Goal: Transaction & Acquisition: Book appointment/travel/reservation

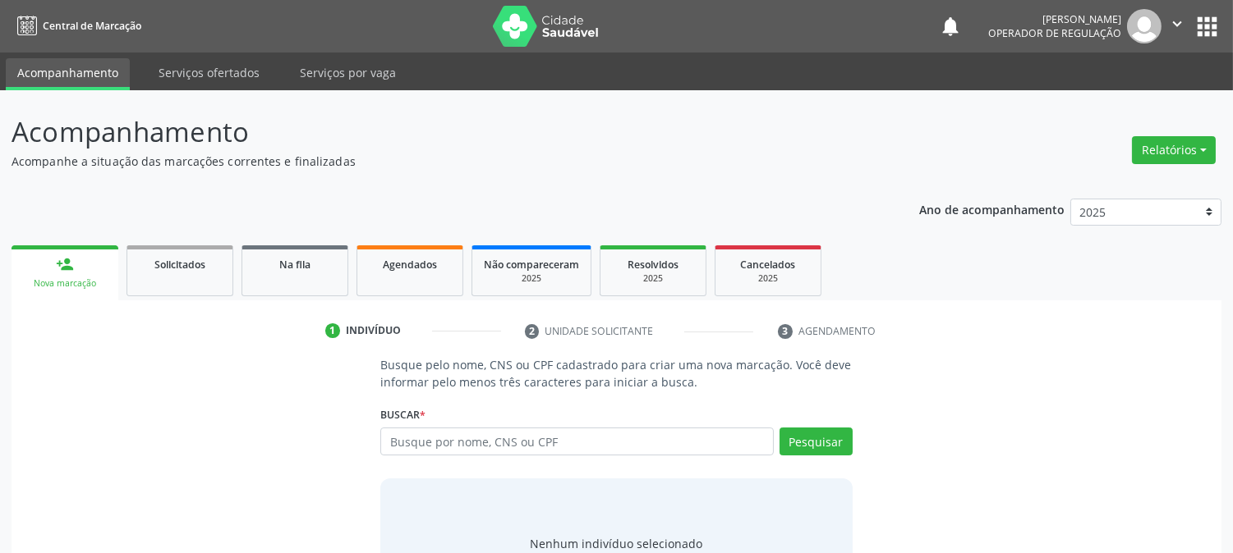
click at [435, 441] on input "text" at bounding box center [576, 442] width 393 height 28
type input "705006818016451"
click at [825, 429] on button "Pesquisar" at bounding box center [815, 442] width 73 height 28
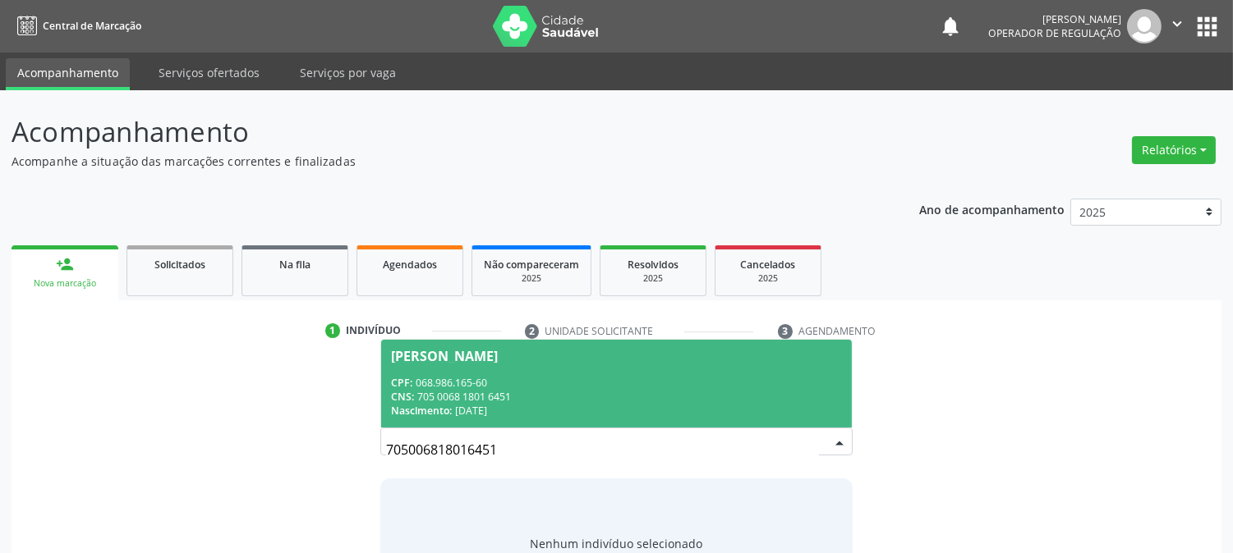
click at [653, 394] on div "CNS: 705 0068 1801 6451" at bounding box center [616, 397] width 450 height 14
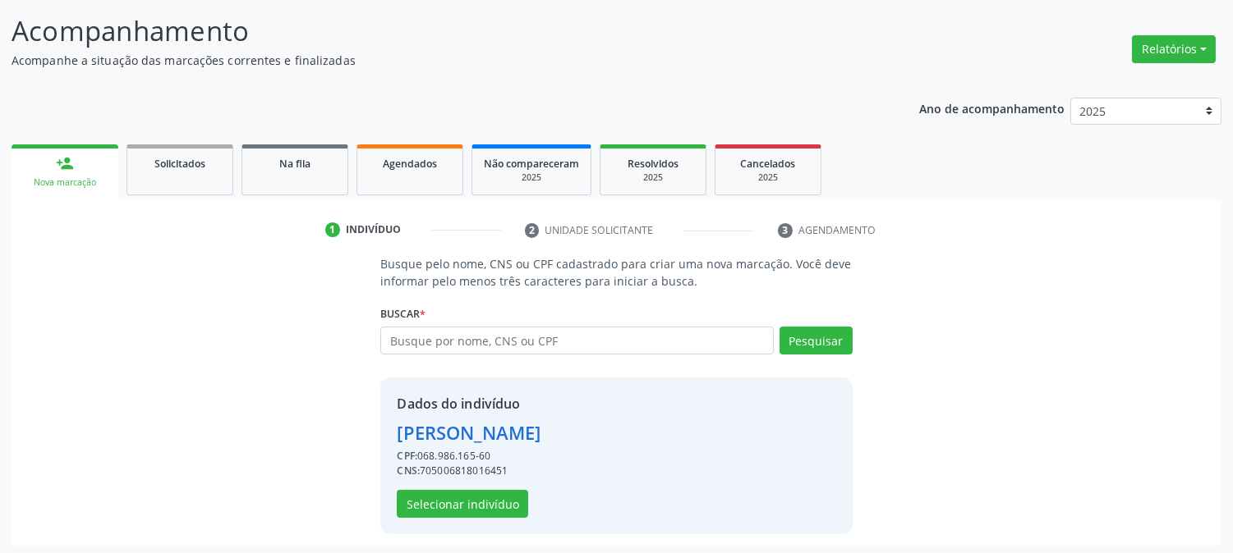
scroll to position [103, 0]
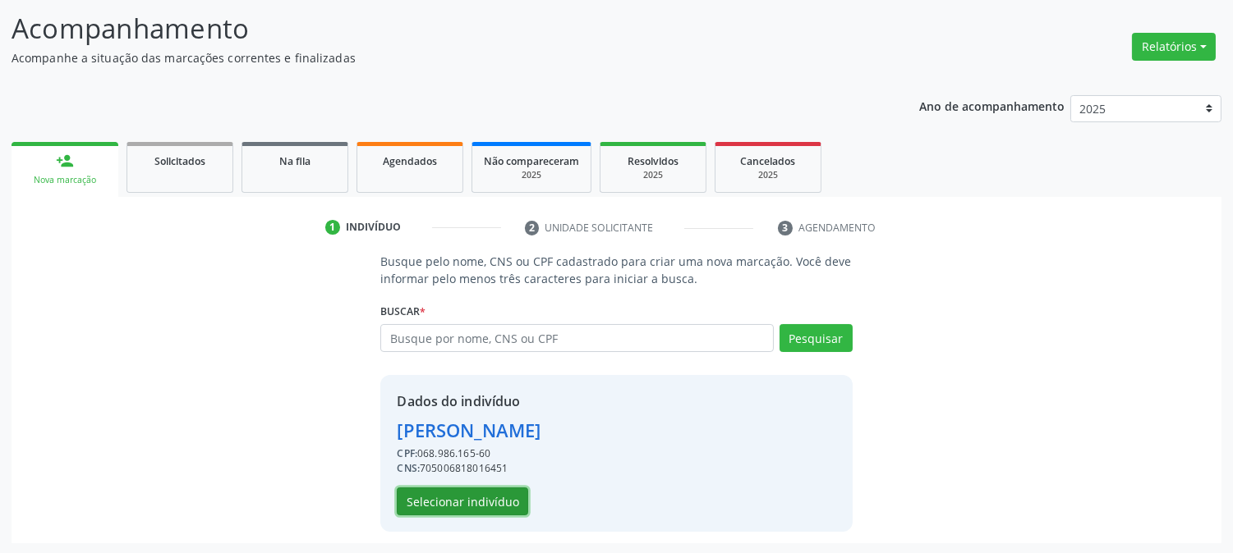
click at [496, 503] on button "Selecionar indivíduo" at bounding box center [462, 502] width 131 height 28
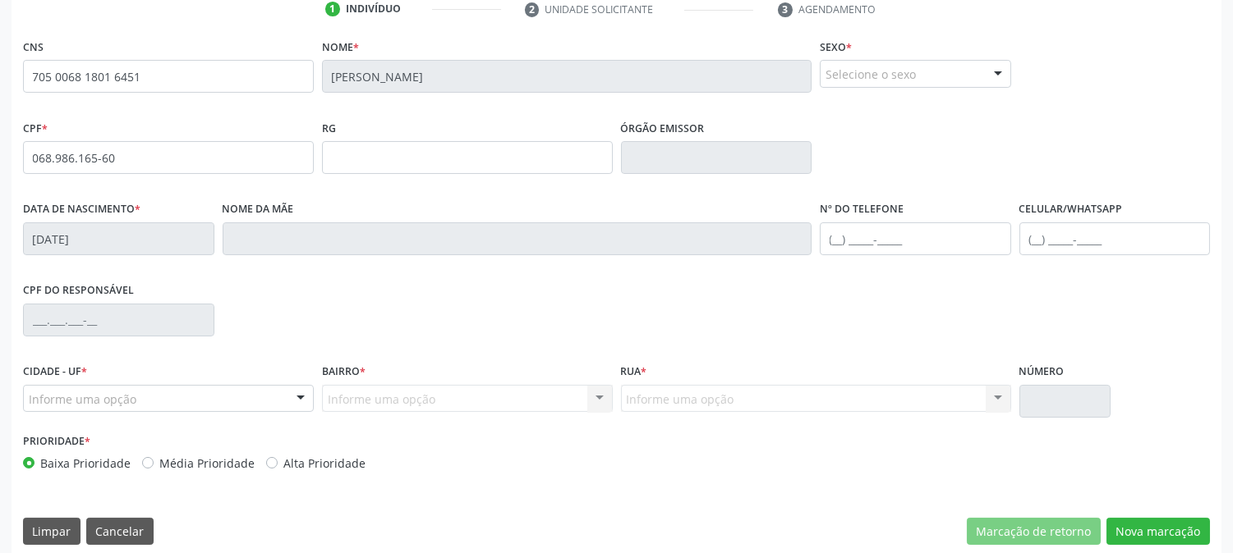
scroll to position [335, 0]
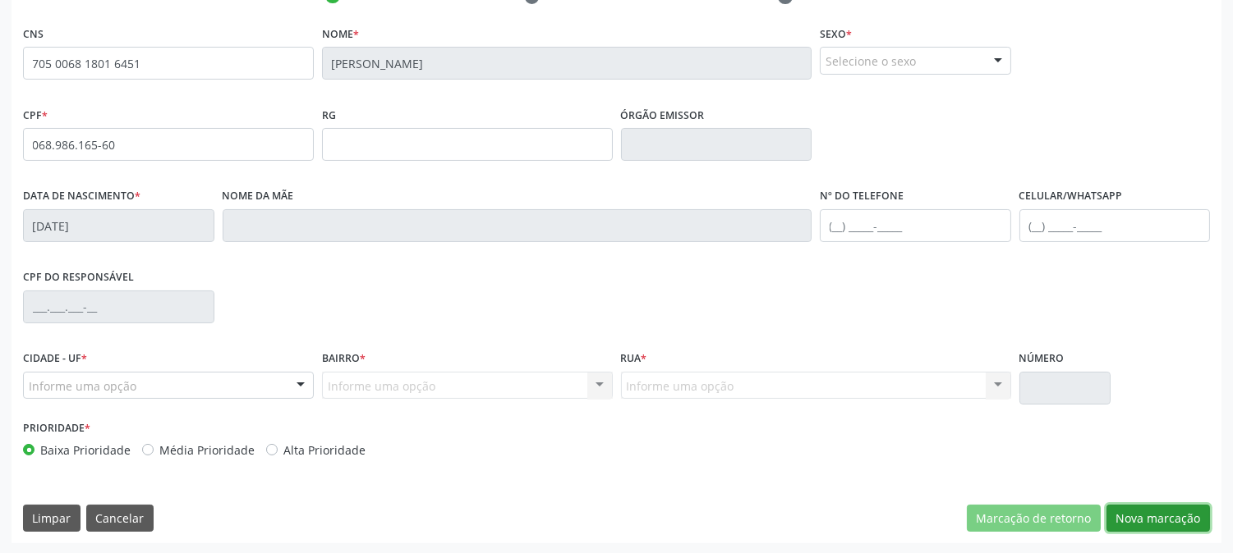
click at [1140, 505] on button "Nova marcação" at bounding box center [1157, 519] width 103 height 28
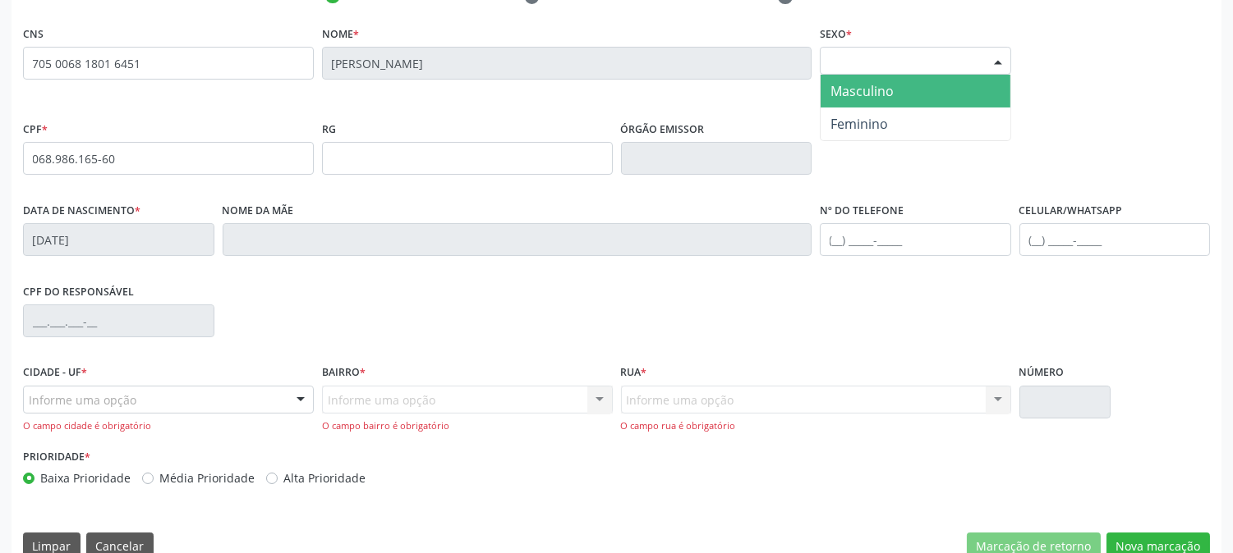
click at [882, 54] on div "Selecione o sexo" at bounding box center [915, 61] width 191 height 28
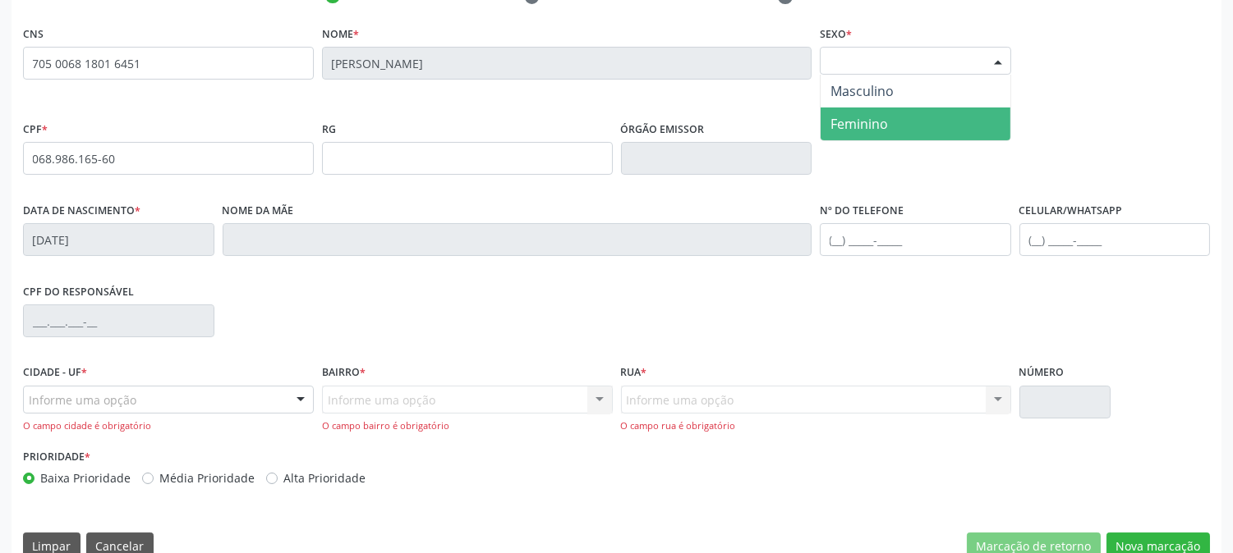
click at [875, 117] on span "Feminino" at bounding box center [858, 124] width 57 height 18
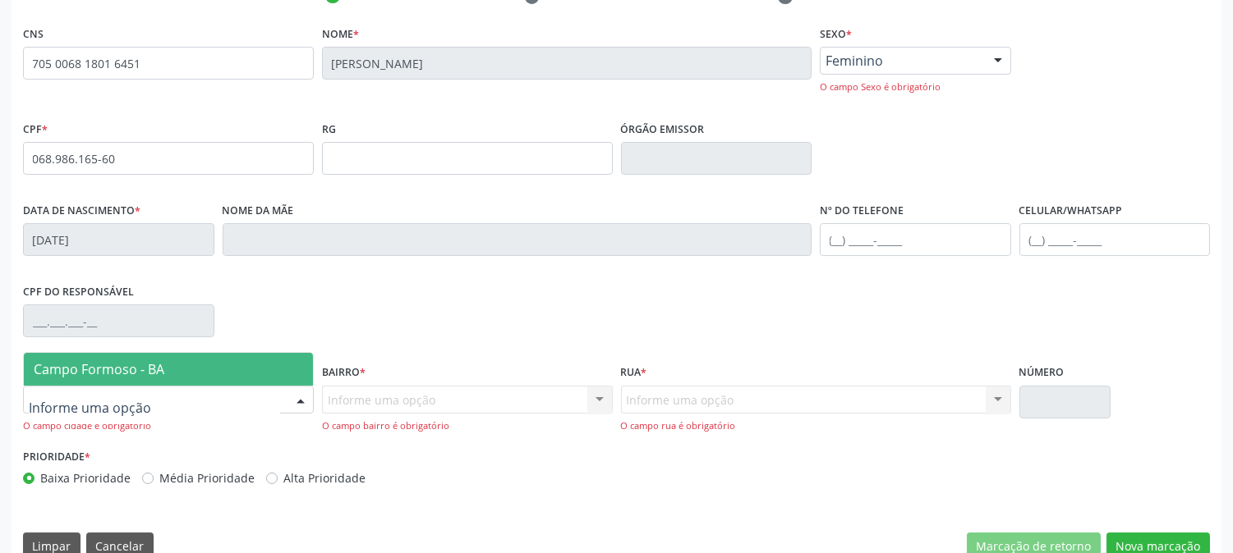
click at [214, 401] on div at bounding box center [168, 400] width 291 height 28
click at [234, 370] on span "Campo Formoso - BA" at bounding box center [168, 369] width 289 height 33
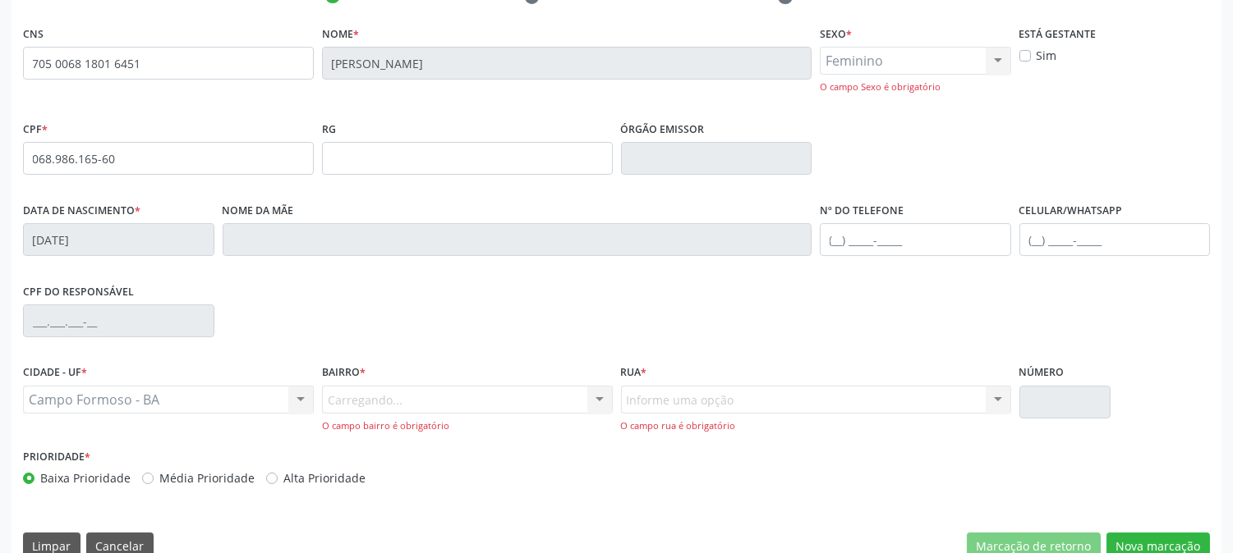
click at [347, 398] on div "Carregando... Nenhum resultado encontrado para: " " Nenhuma opção encontrada. D…" at bounding box center [467, 409] width 291 height 47
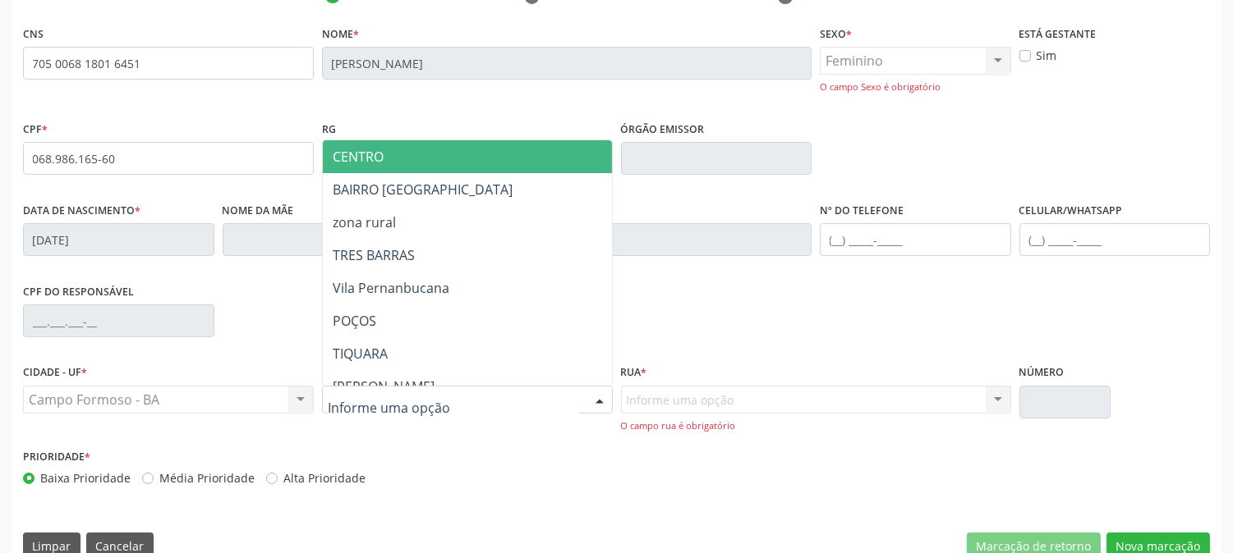
click at [364, 390] on div at bounding box center [467, 400] width 291 height 28
click at [391, 156] on span "CENTRO" at bounding box center [500, 156] width 355 height 33
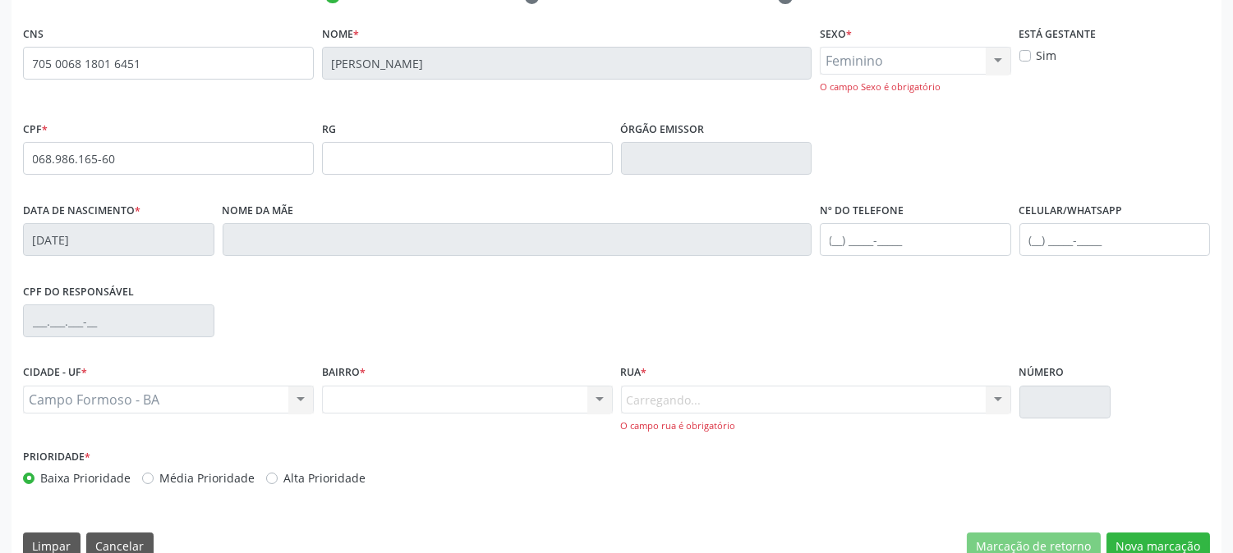
click at [678, 411] on div "Carregando... Nenhum resultado encontrado para: " " Nenhuma opção encontrada. D…" at bounding box center [816, 409] width 390 height 47
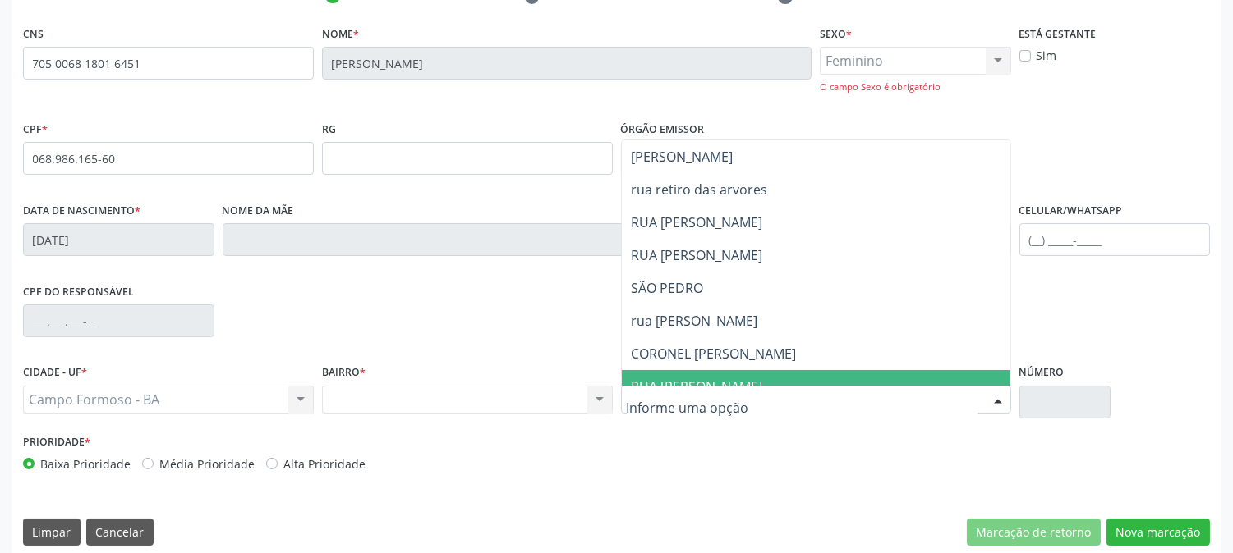
click at [700, 374] on span "RUA [PERSON_NAME]" at bounding box center [820, 386] width 396 height 33
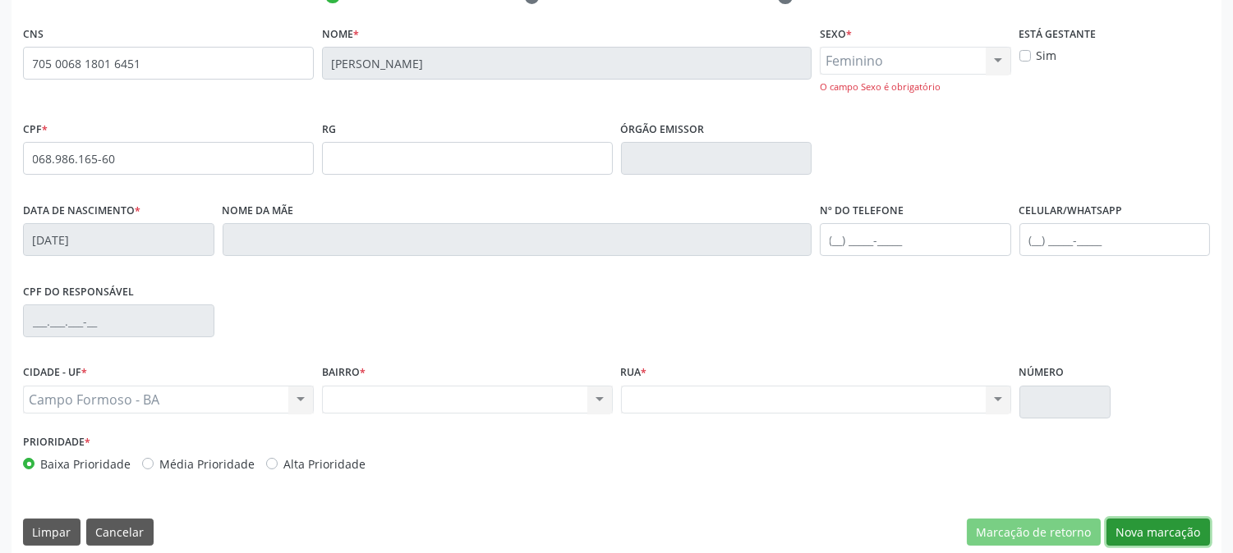
click at [1179, 520] on button "Nova marcação" at bounding box center [1157, 533] width 103 height 28
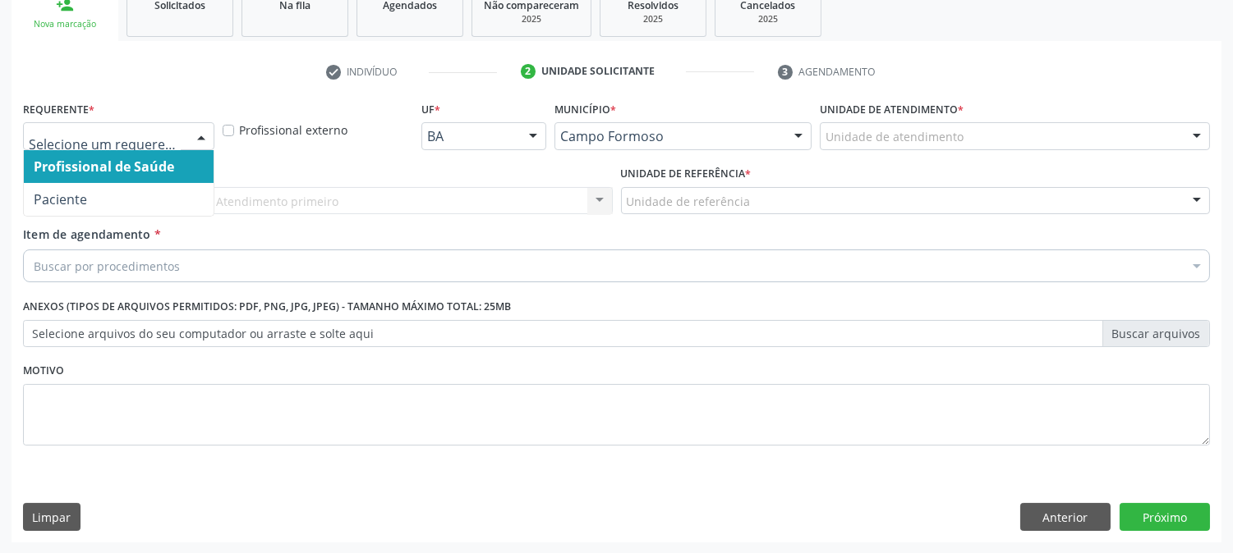
click at [185, 143] on div "Profissional de Saúde Paciente Nenhum resultado encontrado para: " " Não há nen…" at bounding box center [118, 136] width 191 height 28
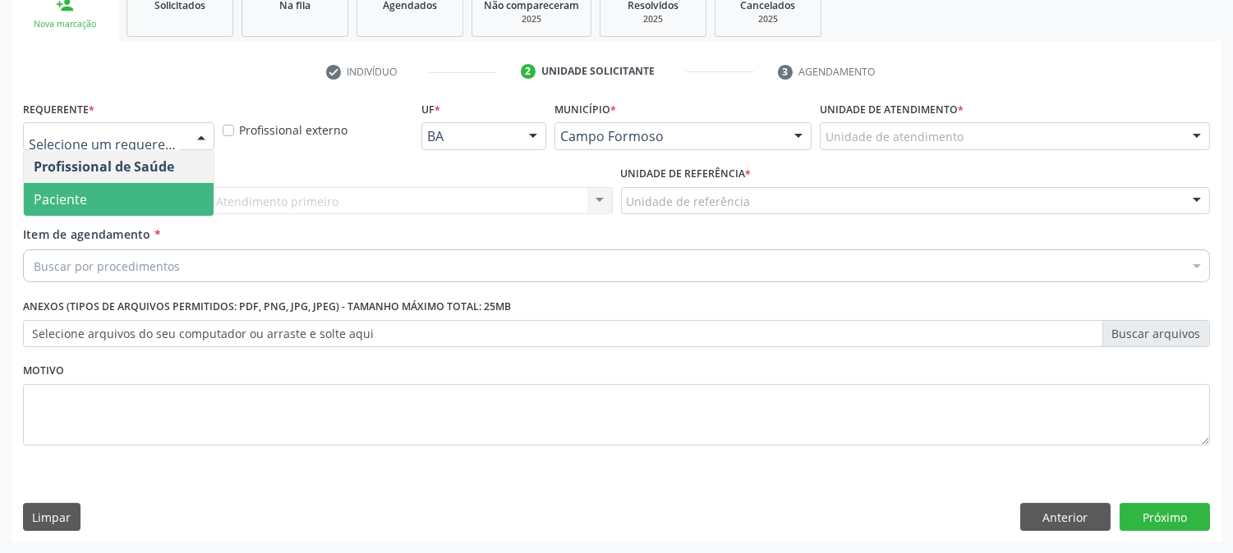
click at [175, 207] on span "Paciente" at bounding box center [119, 199] width 190 height 33
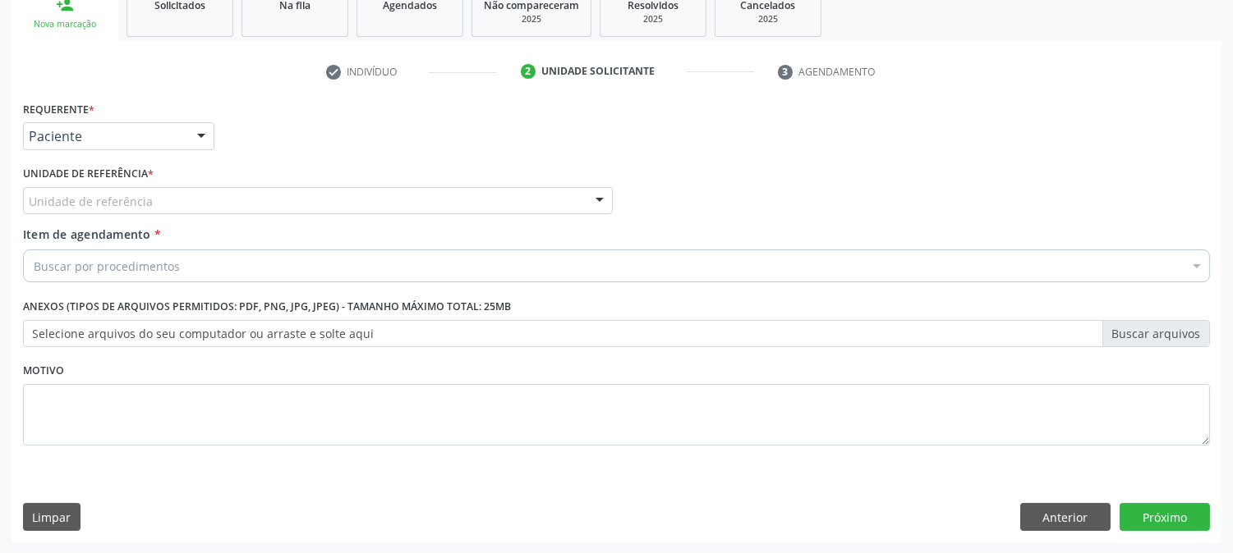
click at [237, 201] on div "Unidade de referência" at bounding box center [318, 201] width 590 height 28
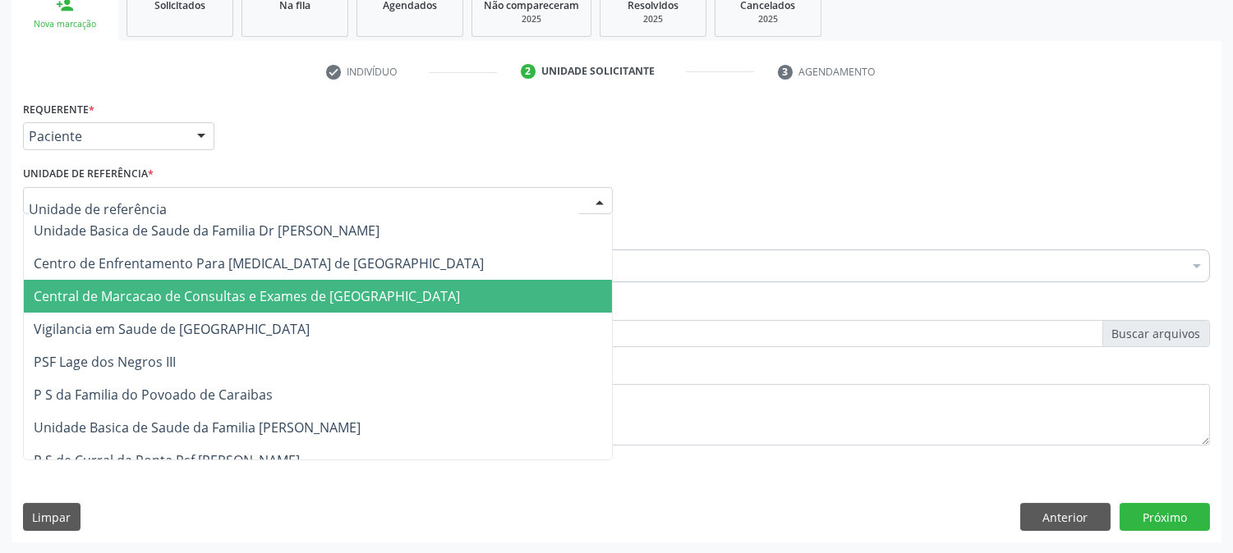
click at [259, 290] on span "Central de Marcacao de Consultas e Exames de [GEOGRAPHIC_DATA]" at bounding box center [247, 296] width 426 height 18
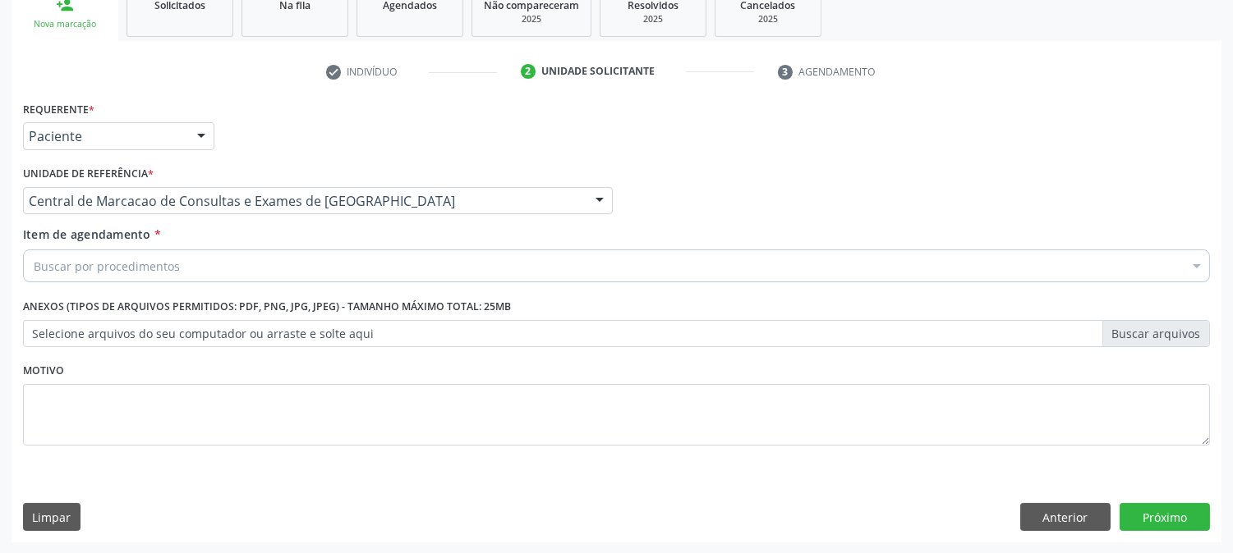
click at [259, 269] on div "Buscar por procedimentos" at bounding box center [616, 266] width 1187 height 33
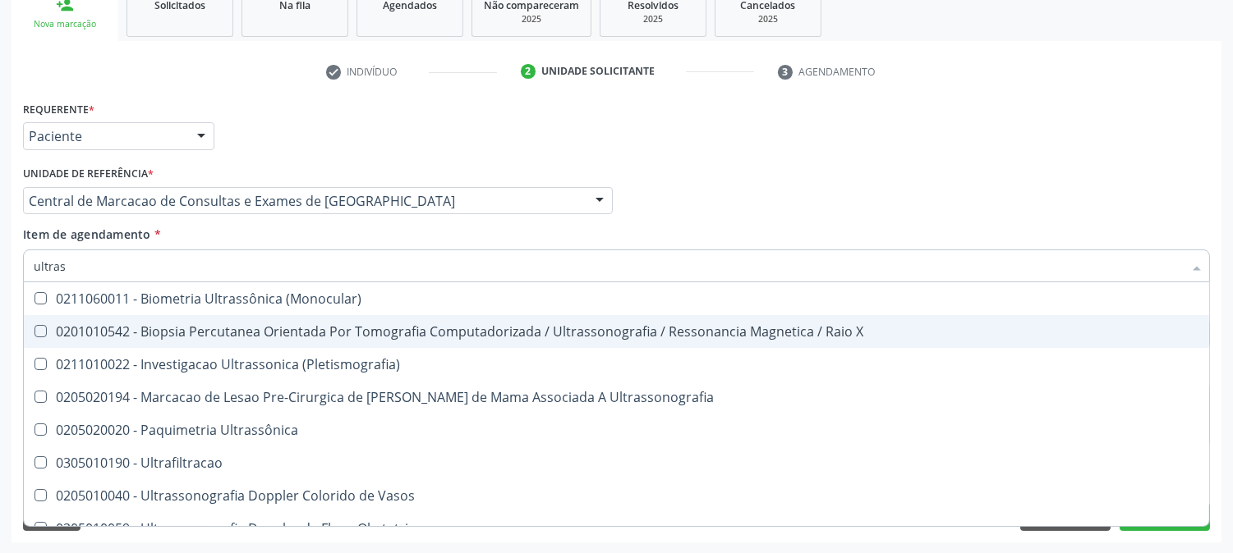
type input "ultrass"
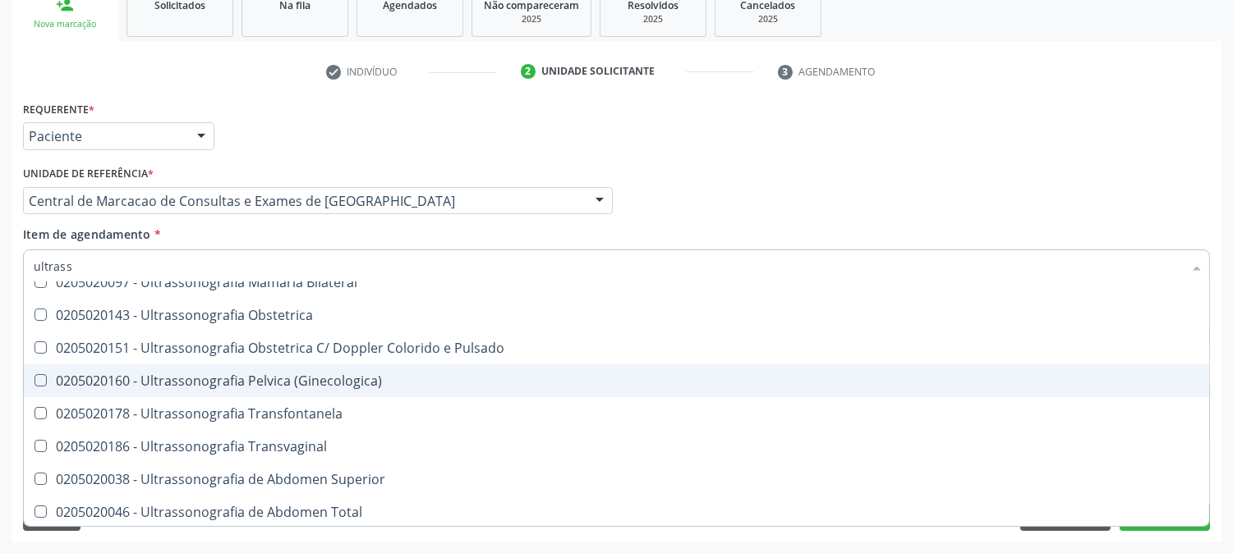
scroll to position [365, 0]
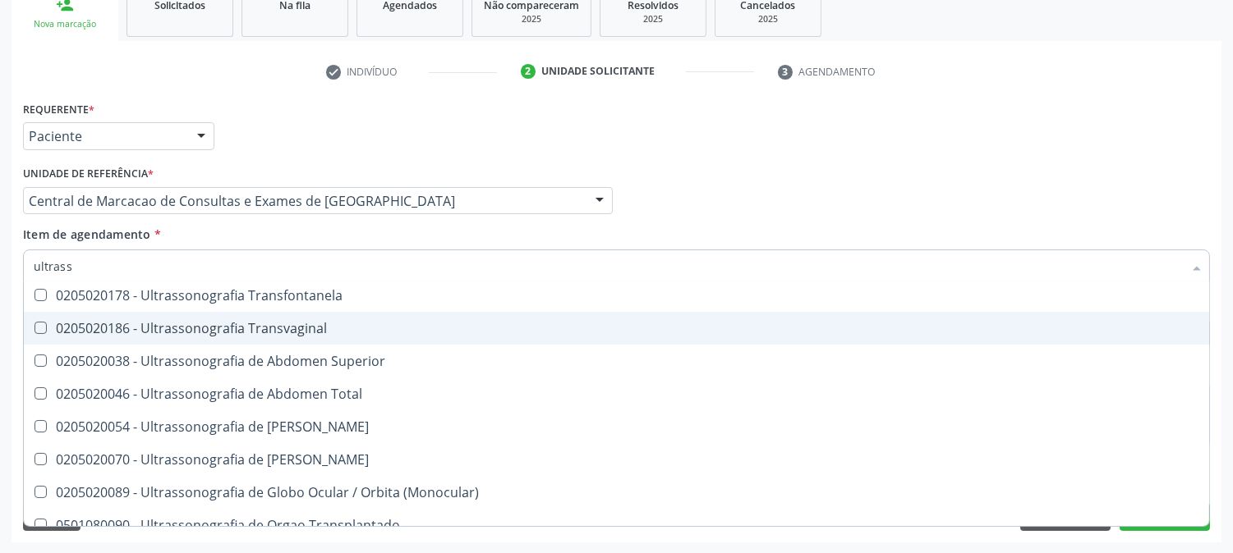
click at [328, 333] on div "0205020186 - Ultrassonografia Transvaginal" at bounding box center [616, 328] width 1165 height 13
checkbox Transvaginal "true"
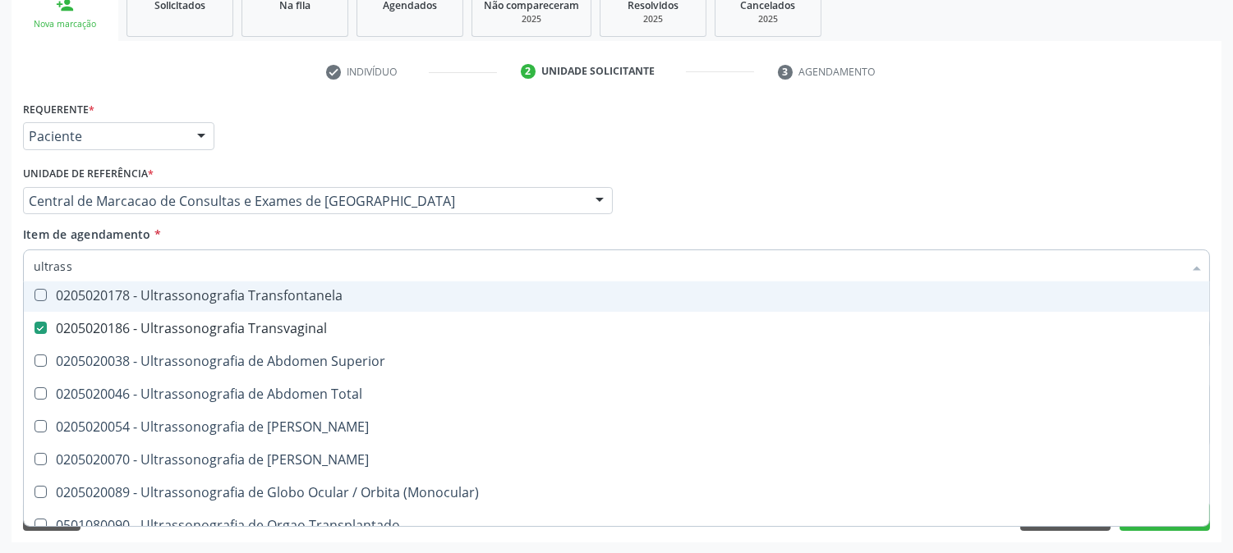
click at [838, 226] on div "Item de agendamento * ultrass Desfazer seleção 0211060011 - Biometria Ultrassôn…" at bounding box center [616, 252] width 1187 height 52
checkbox X "true"
checkbox Transvaginal "false"
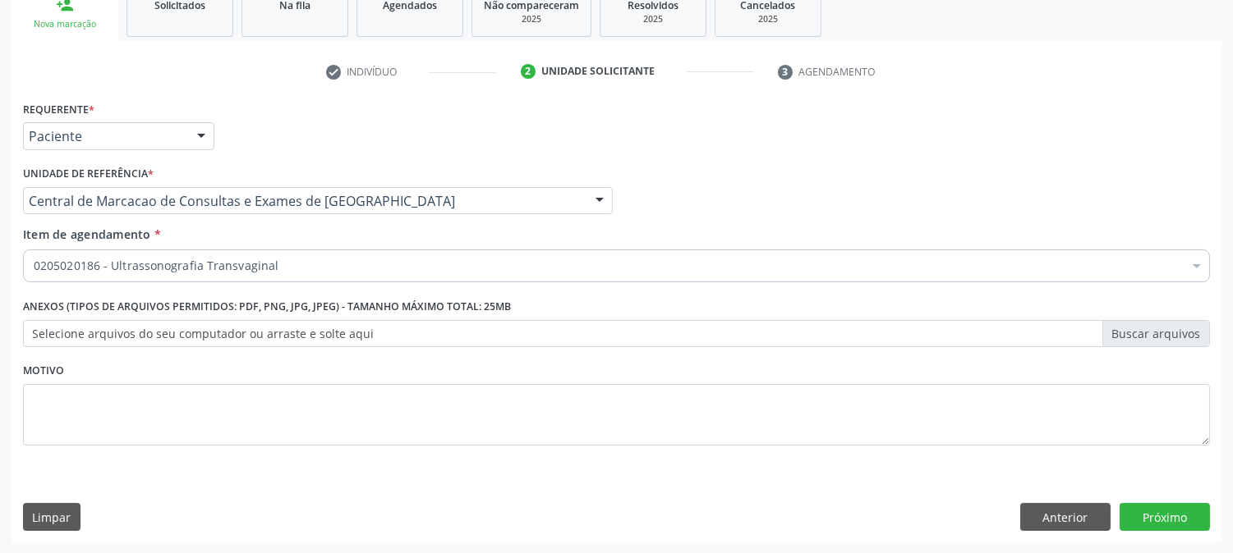
scroll to position [0, 0]
click at [1164, 517] on button "Próximo" at bounding box center [1164, 517] width 90 height 28
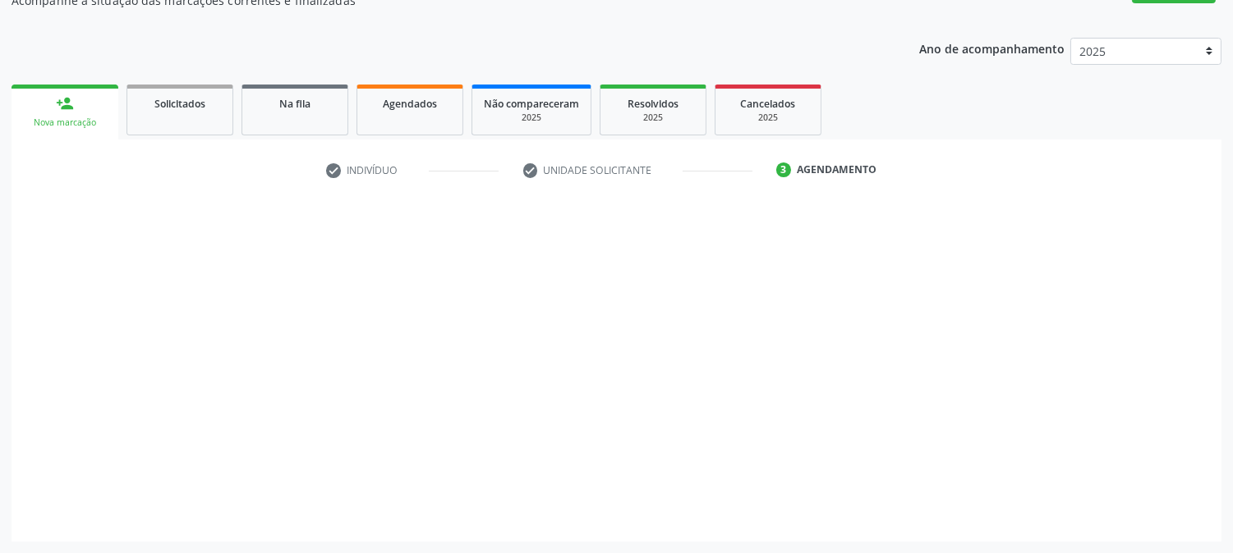
scroll to position [160, 0]
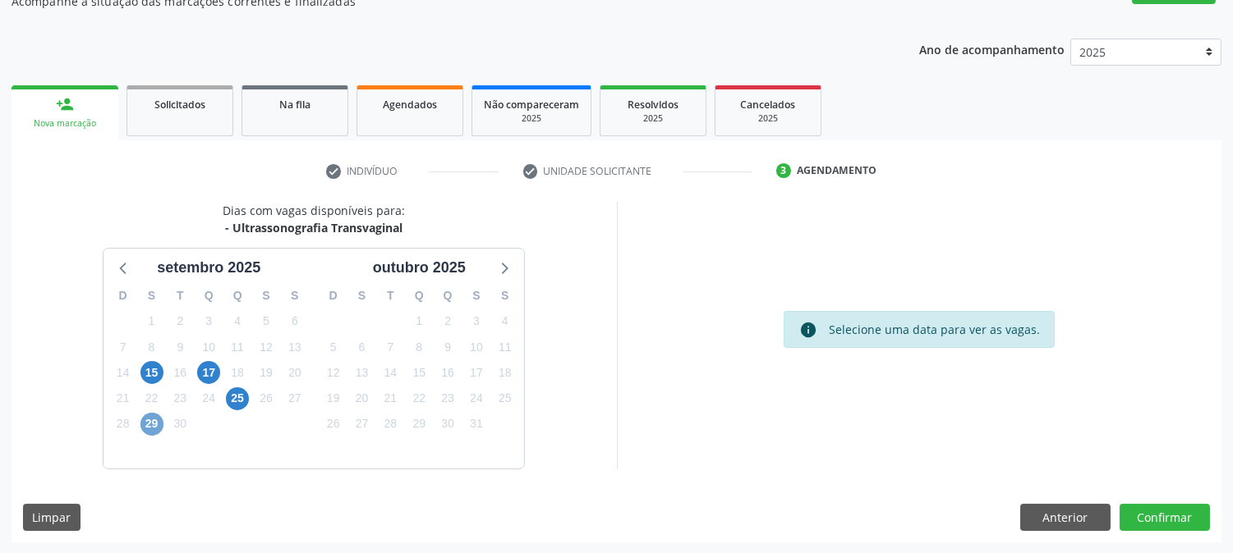
click at [144, 419] on span "29" at bounding box center [151, 424] width 23 height 23
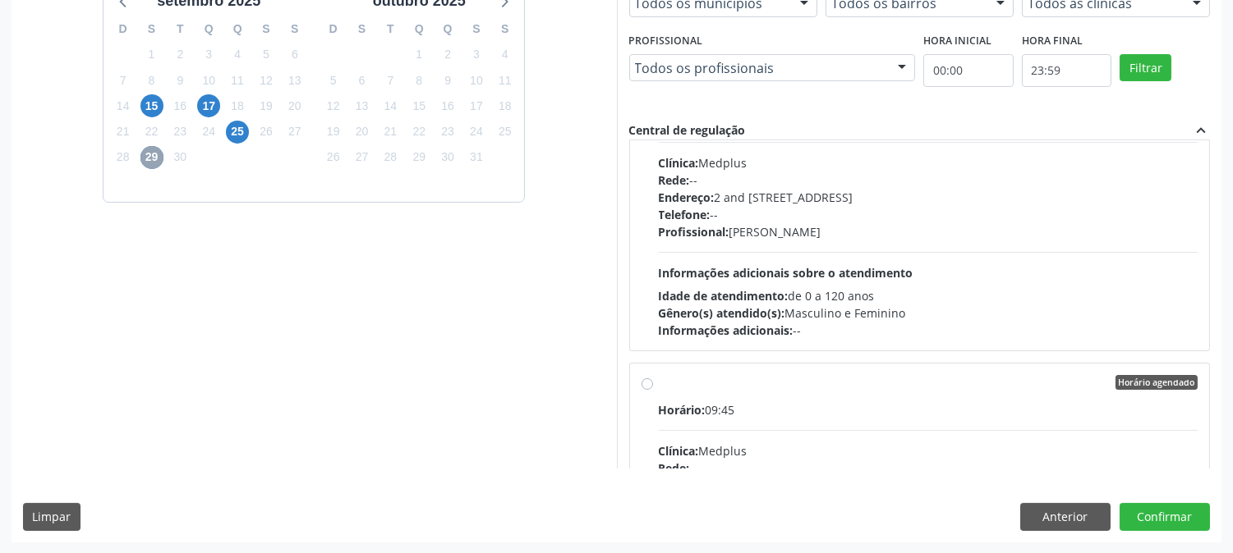
scroll to position [273, 0]
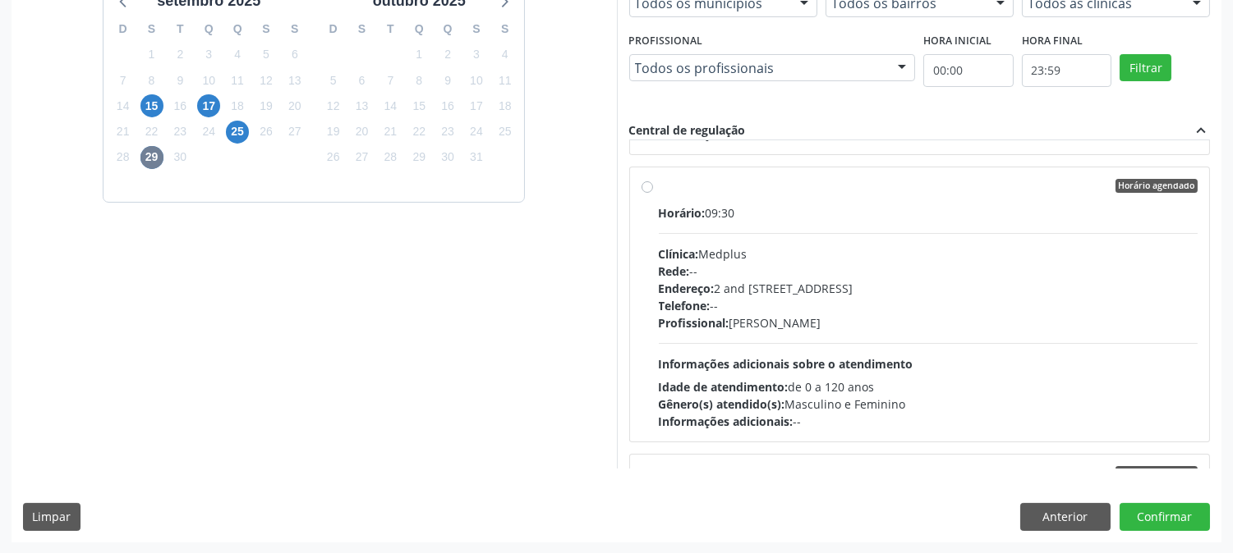
click at [813, 317] on div "Profissional: [PERSON_NAME]" at bounding box center [929, 323] width 540 height 17
click at [653, 194] on input "Horário agendado Horário: 09:30 Clínica: Medplus Rede: -- Endereço: 2 and [STRE…" at bounding box center [646, 186] width 11 height 15
radio input "true"
click at [1183, 521] on button "Confirmar" at bounding box center [1164, 517] width 90 height 28
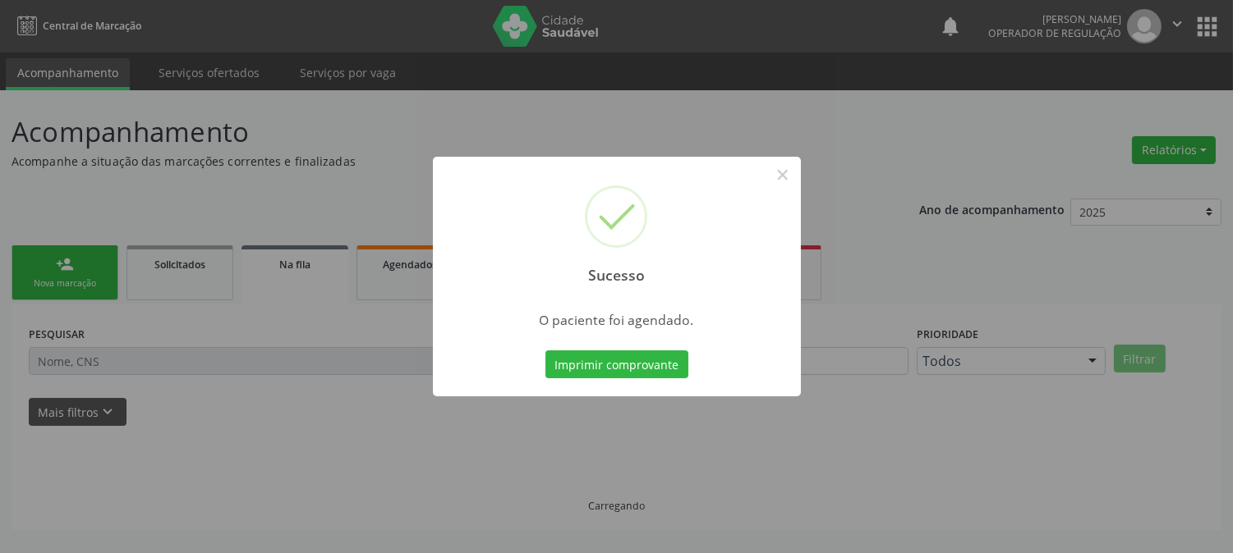
scroll to position [0, 0]
click at [552, 351] on button "Imprimir comprovante" at bounding box center [623, 365] width 143 height 28
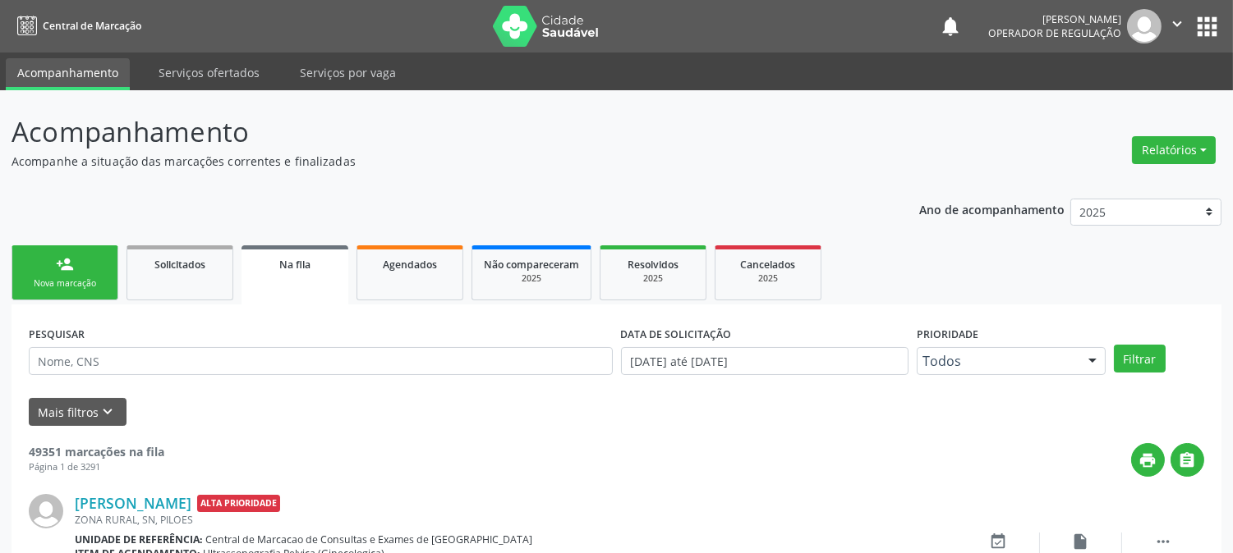
click at [57, 278] on div "Nova marcação" at bounding box center [65, 284] width 82 height 12
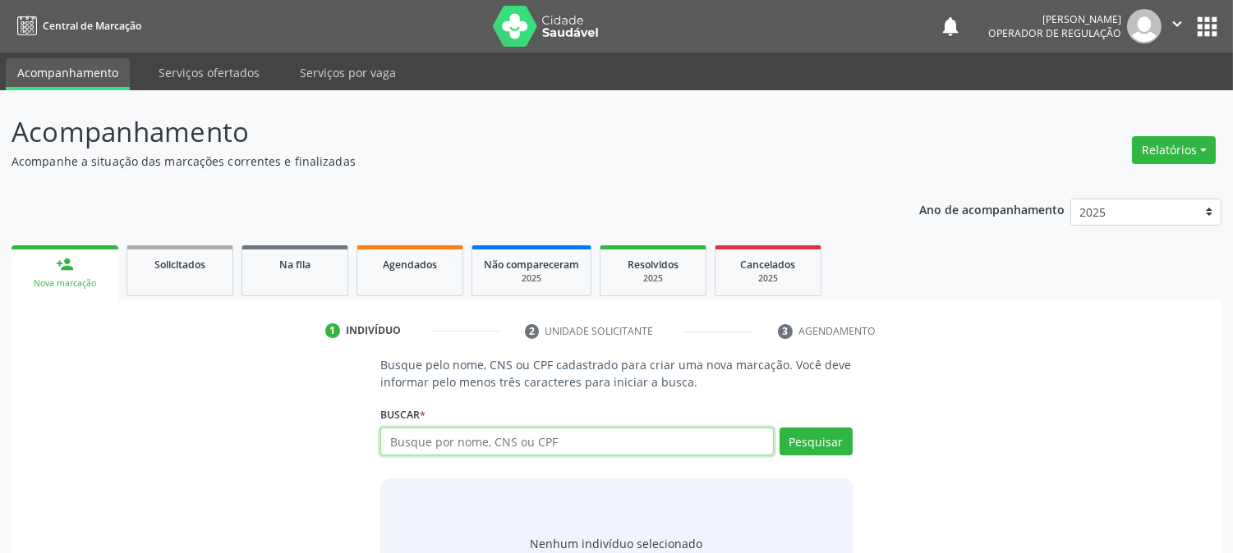
click at [485, 445] on input "text" at bounding box center [576, 442] width 393 height 28
type input "702008855116887"
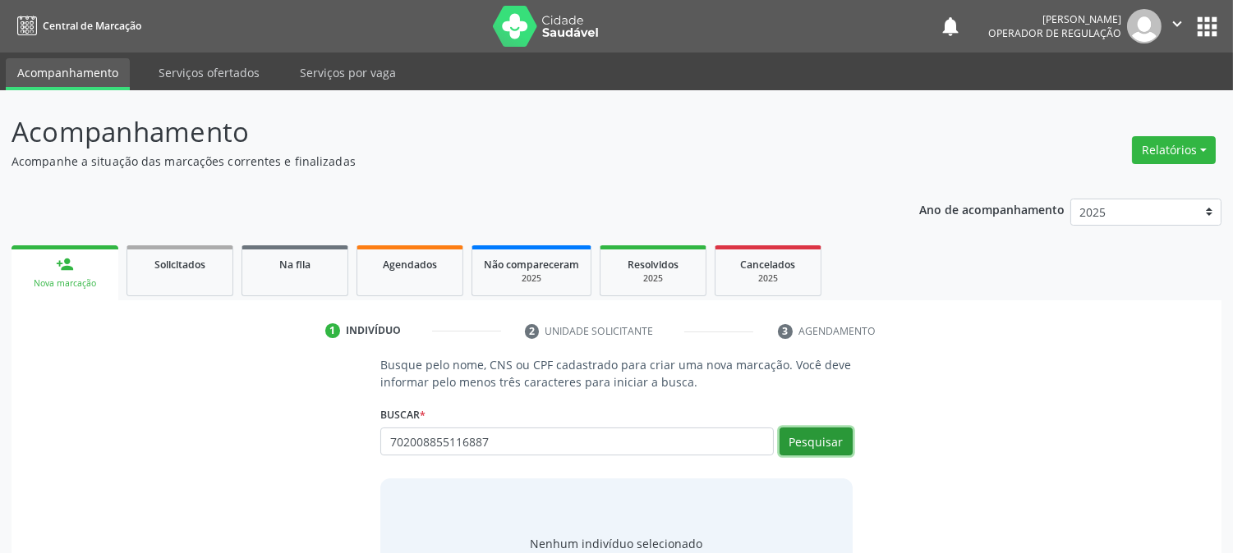
click at [800, 439] on button "Pesquisar" at bounding box center [815, 442] width 73 height 28
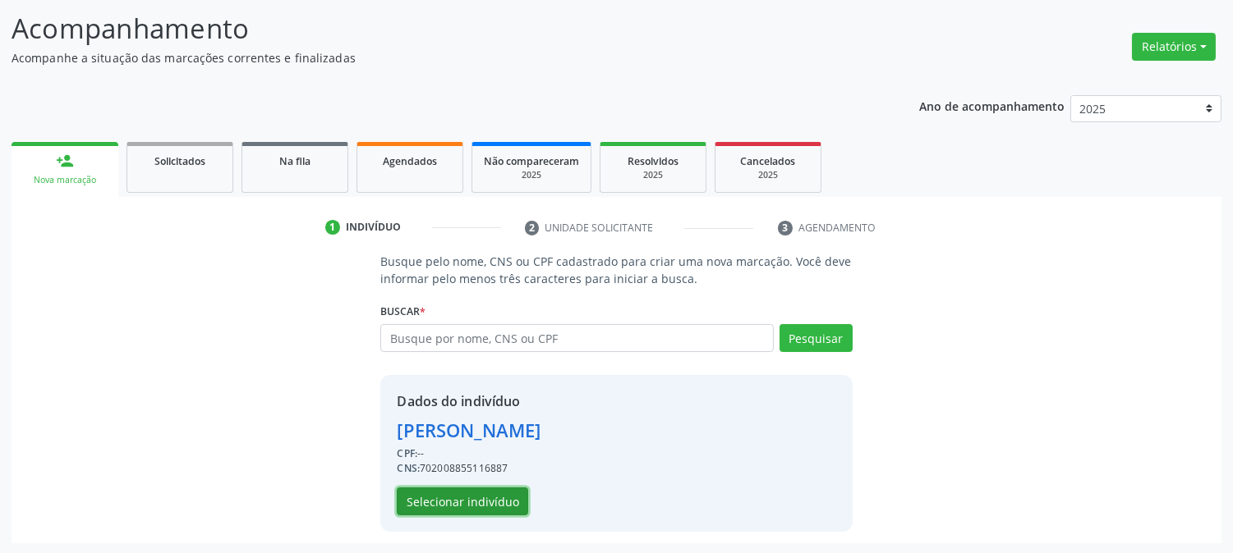
click at [477, 494] on button "Selecionar indivíduo" at bounding box center [462, 502] width 131 height 28
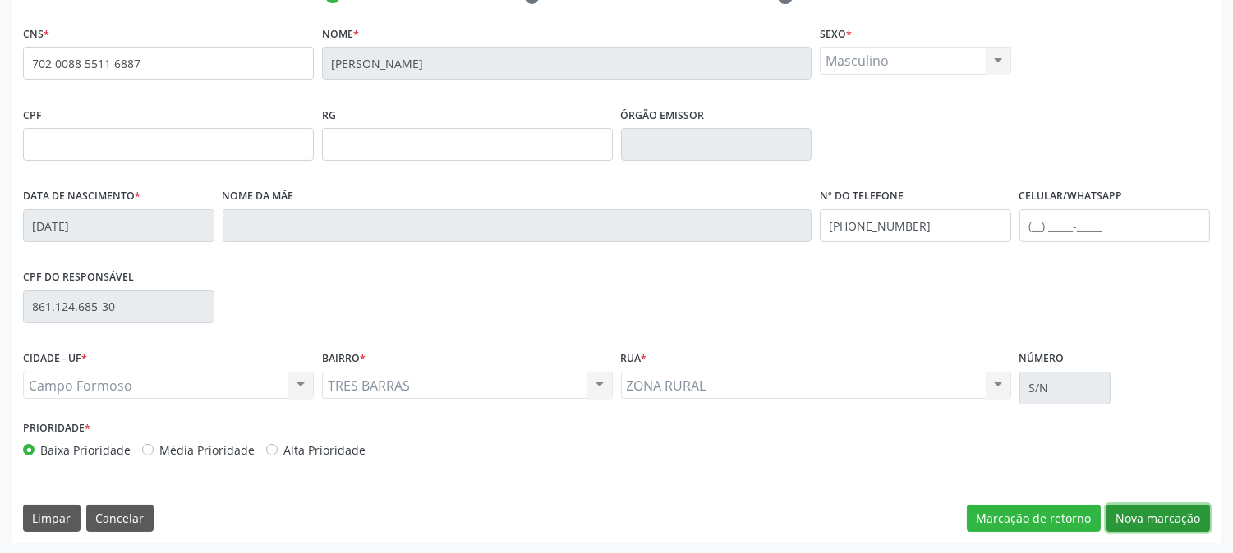
click at [1167, 506] on button "Nova marcação" at bounding box center [1157, 519] width 103 height 28
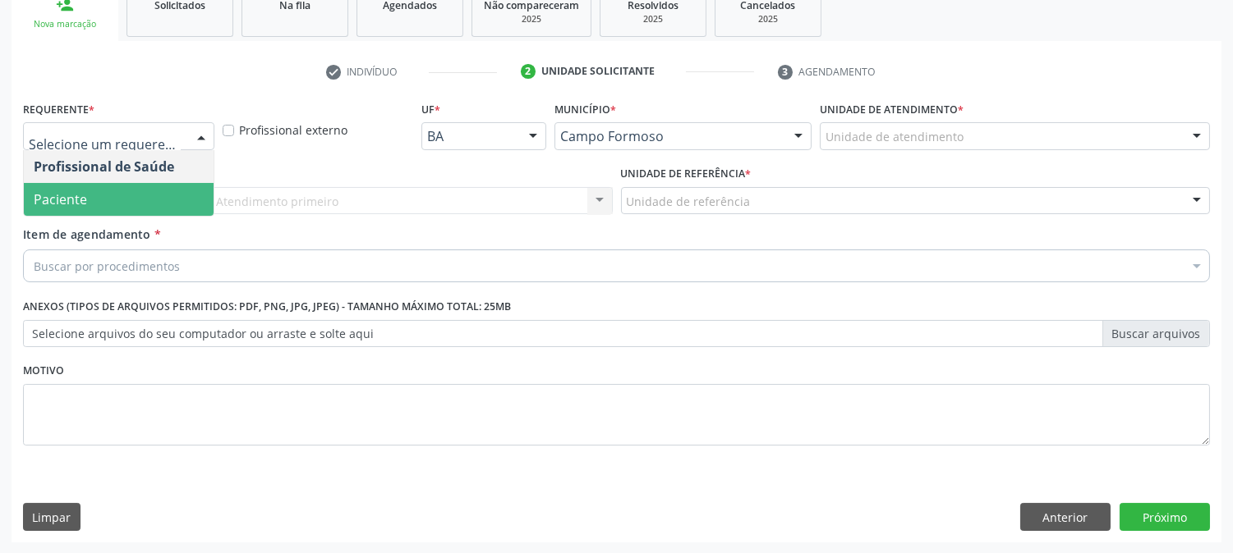
click at [124, 200] on span "Paciente" at bounding box center [119, 199] width 190 height 33
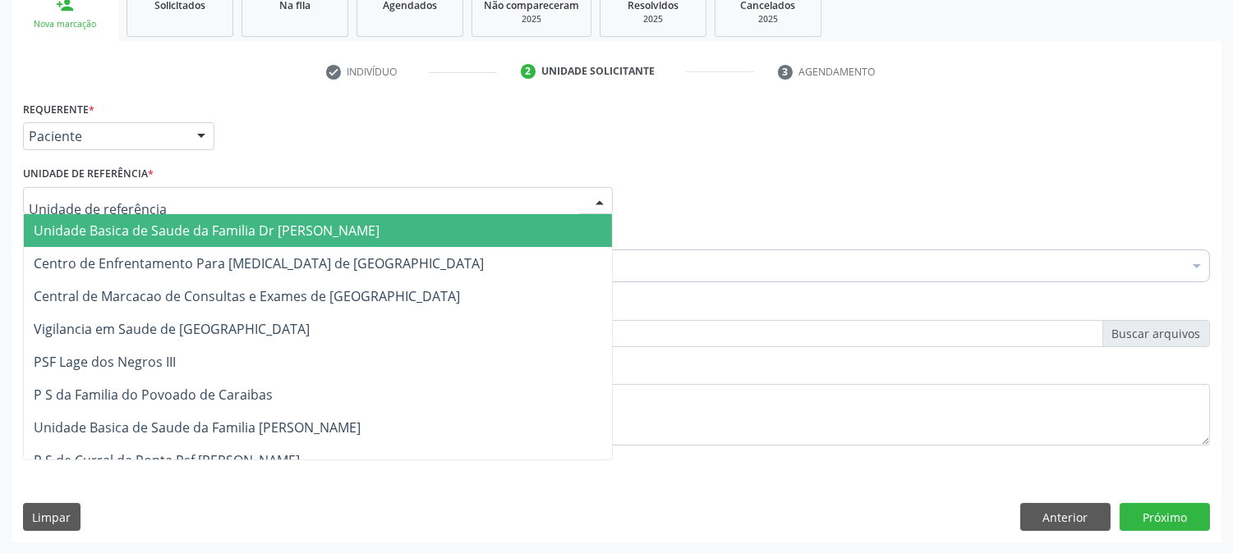
click at [166, 191] on div at bounding box center [318, 201] width 590 height 28
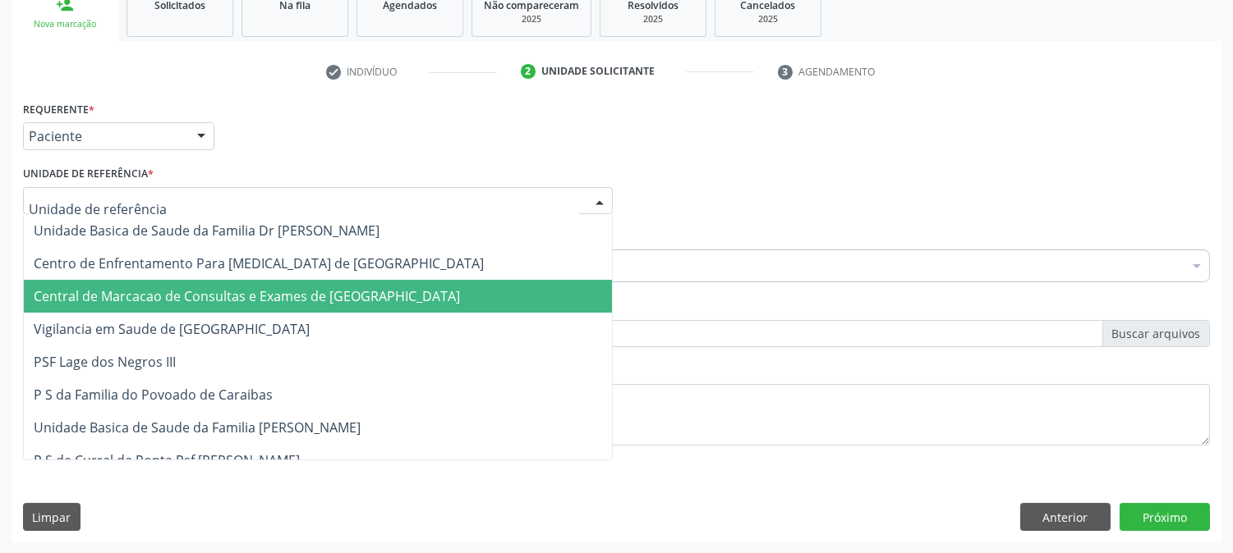
click at [187, 298] on span "Central de Marcacao de Consultas e Exames de [GEOGRAPHIC_DATA]" at bounding box center [247, 296] width 426 height 18
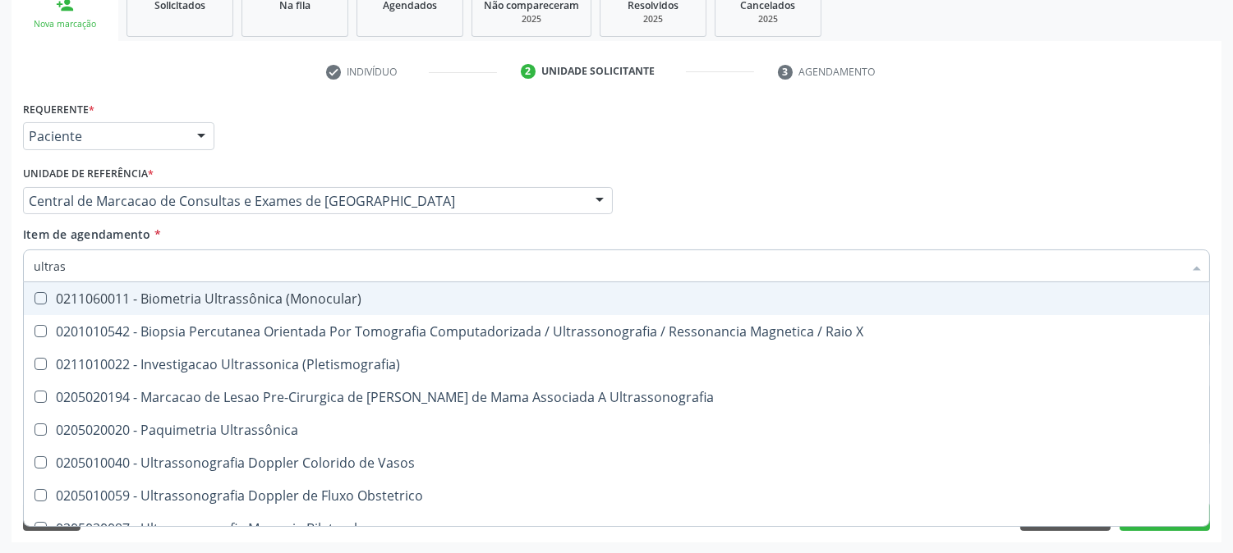
type input "ultrass"
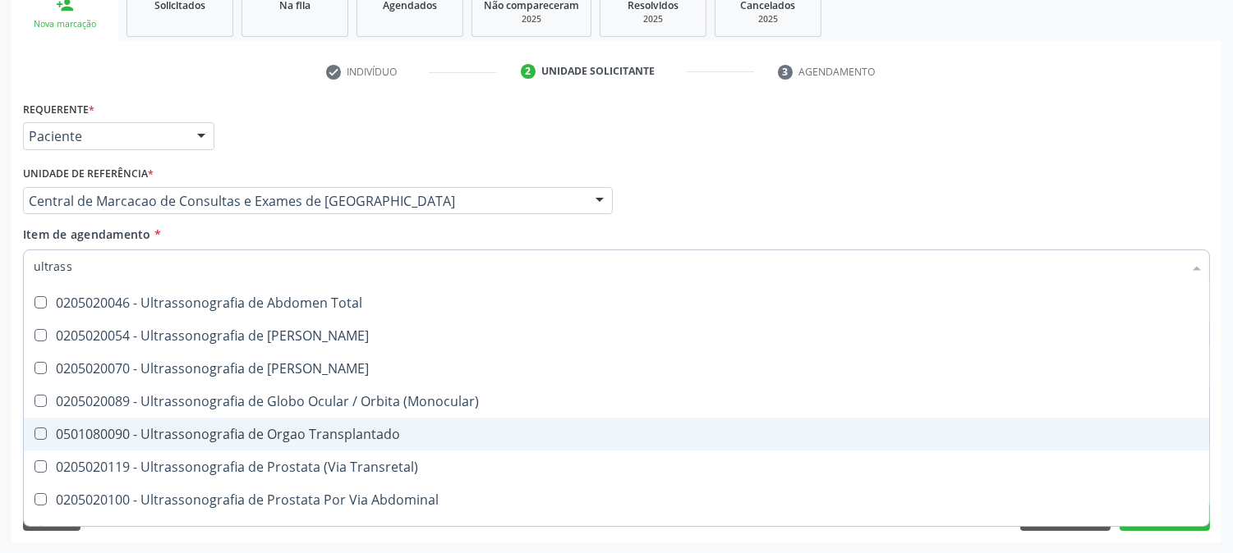
scroll to position [512, 0]
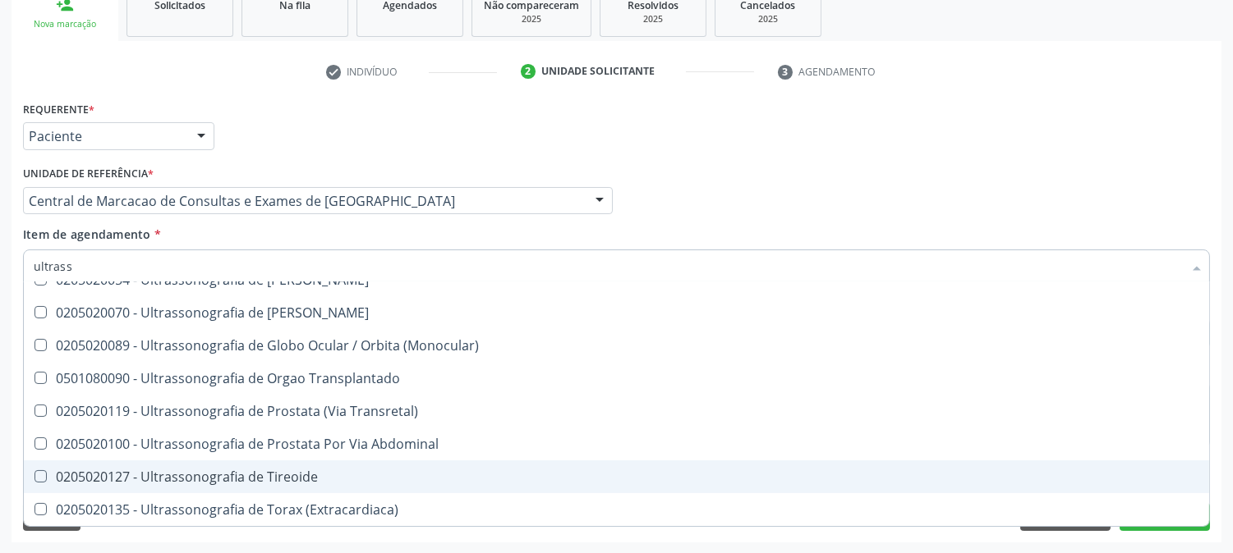
click at [365, 473] on div "0205020127 - Ultrassonografia de Tireoide" at bounding box center [616, 477] width 1165 height 13
checkbox Tireoide "true"
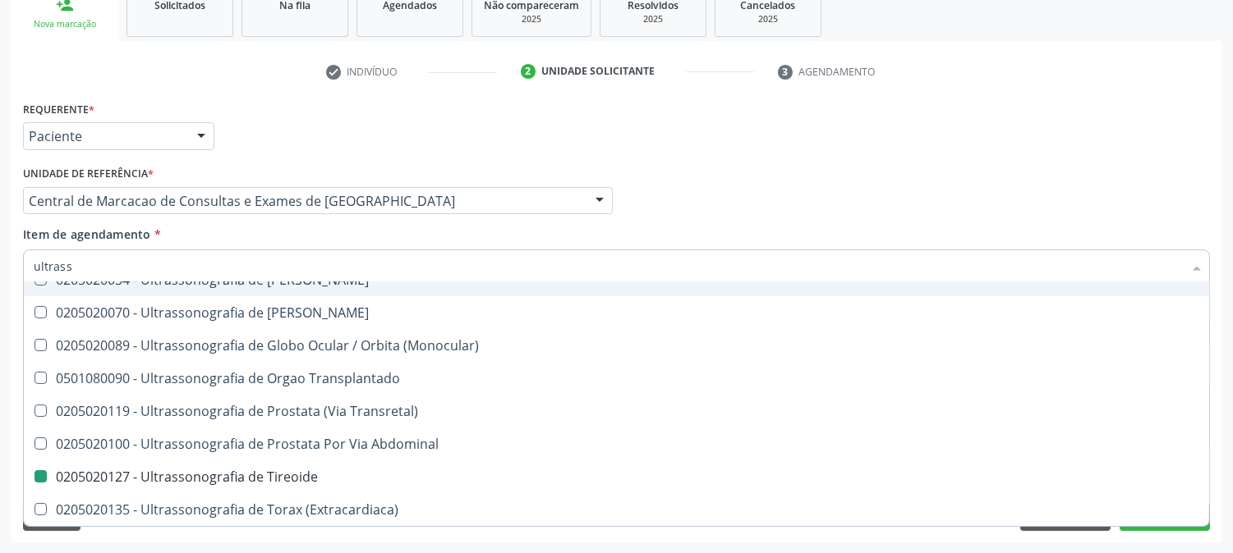
drag, startPoint x: 879, startPoint y: 227, endPoint x: 1152, endPoint y: 445, distance: 349.5
click at [880, 227] on div "Item de agendamento * ultrass Desfazer seleção 0211060011 - Biometria Ultrassôn…" at bounding box center [616, 252] width 1187 height 52
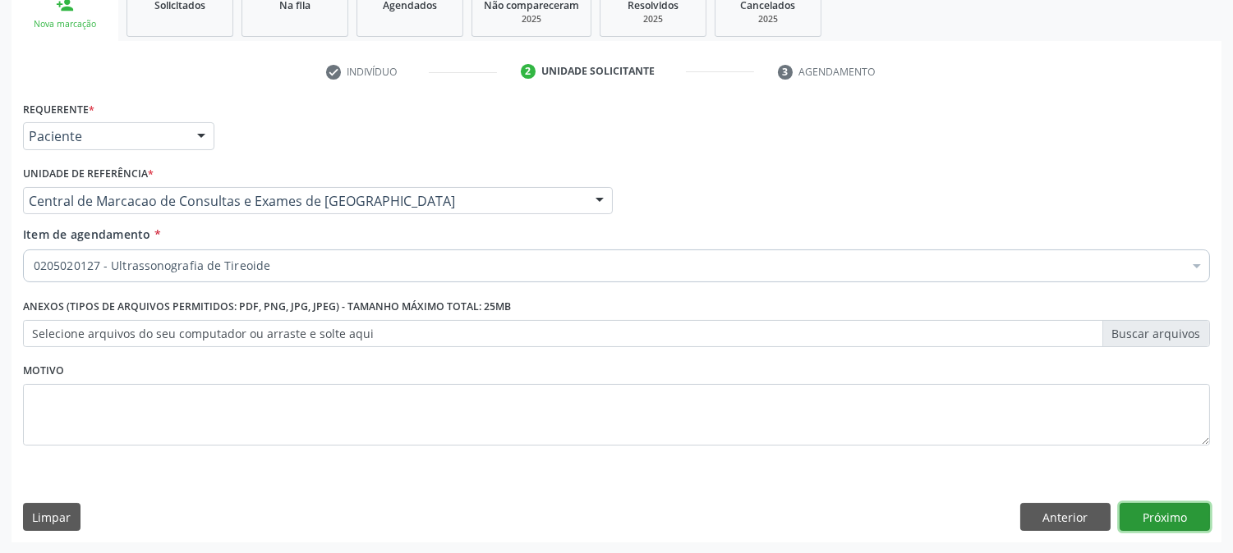
scroll to position [0, 0]
click at [1159, 505] on button "Próximo" at bounding box center [1164, 517] width 90 height 28
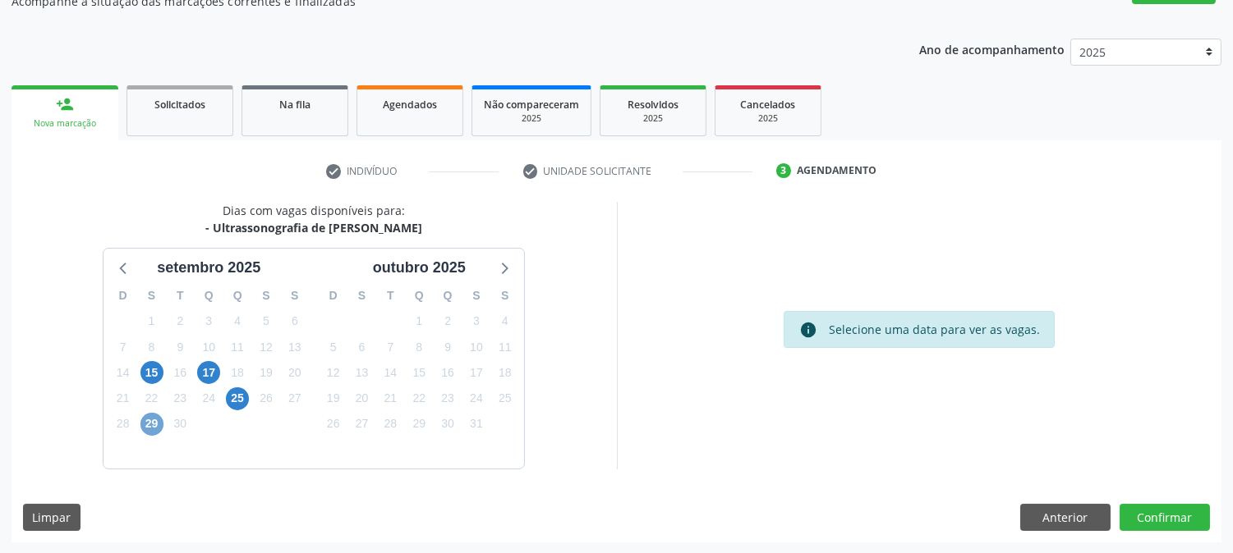
click at [142, 427] on span "29" at bounding box center [151, 424] width 23 height 23
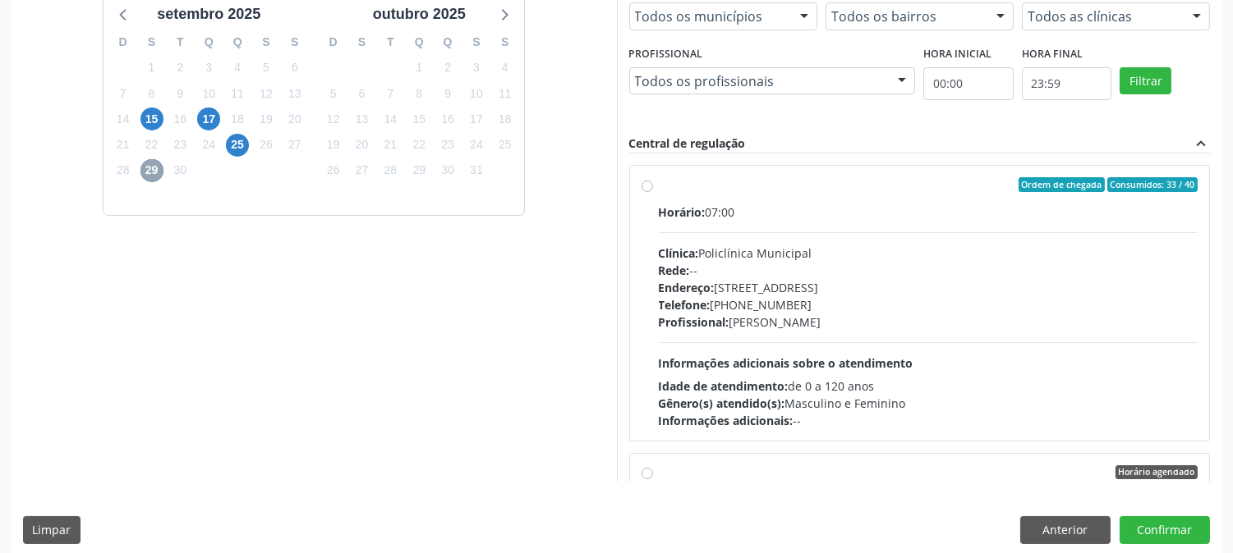
scroll to position [427, 0]
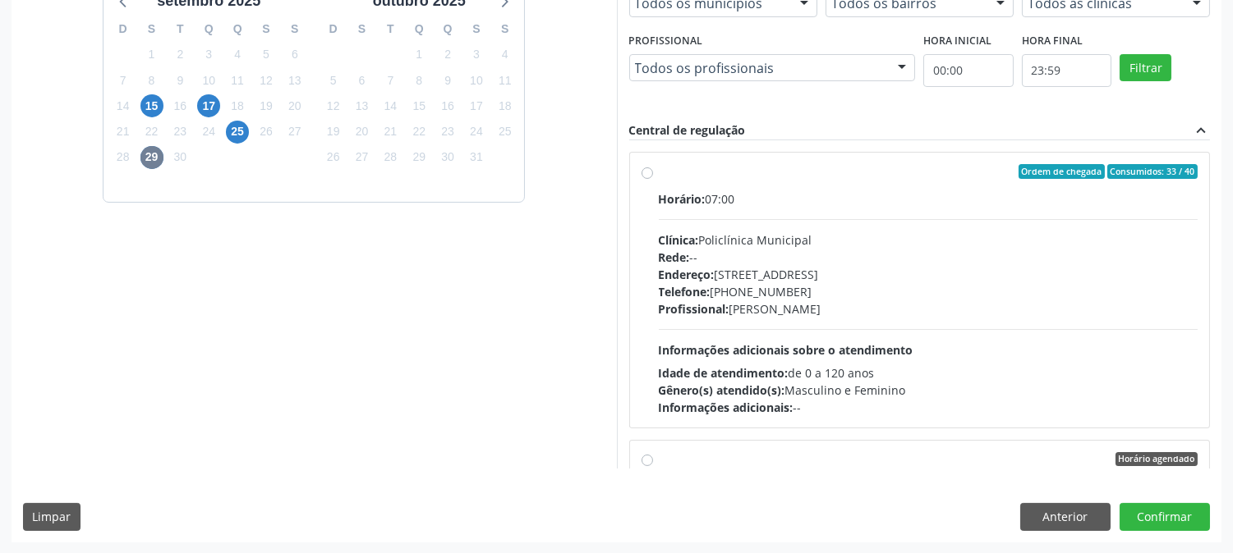
click at [829, 312] on div "Profissional: [PERSON_NAME]" at bounding box center [929, 309] width 540 height 17
click at [653, 179] on input "Ordem de chegada Consumidos: 33 / 40 Horário: 07:00 Clínica: Policlínica Munici…" at bounding box center [646, 171] width 11 height 15
radio input "true"
click at [1172, 506] on button "Confirmar" at bounding box center [1164, 517] width 90 height 28
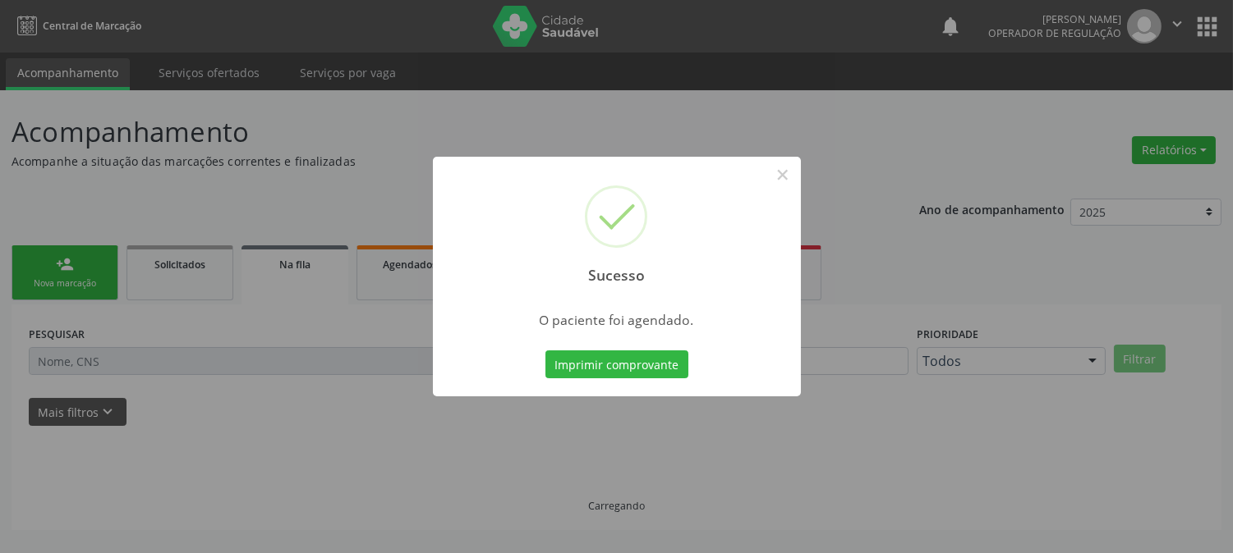
scroll to position [0, 0]
click at [1172, 506] on div "Sucesso × O paciente foi agendado. Imprimir comprovante Cancel" at bounding box center [616, 276] width 1233 height 553
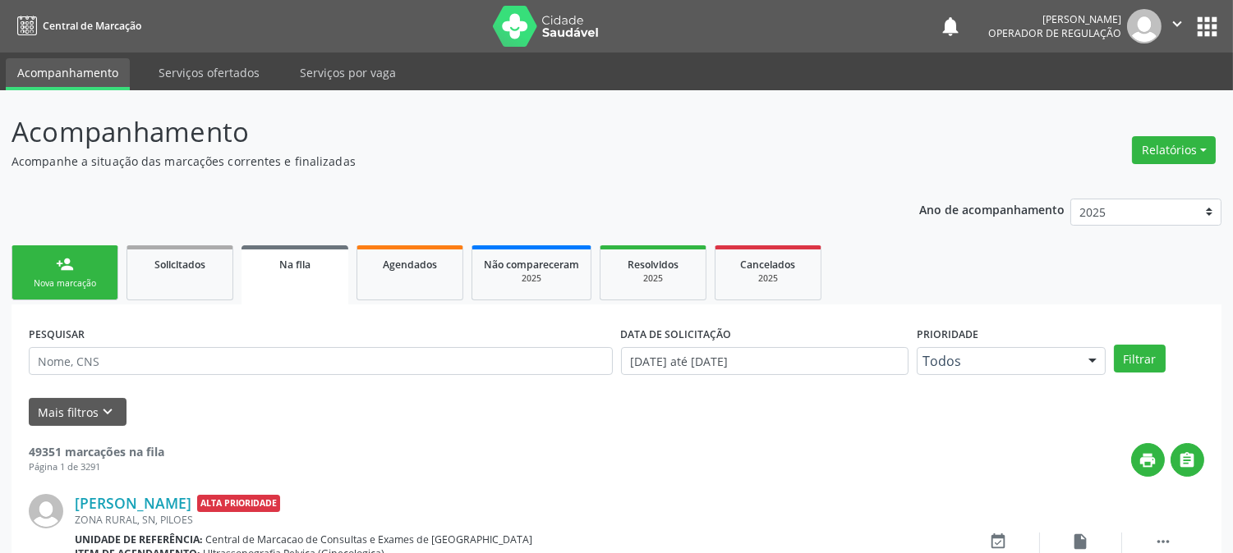
click at [78, 264] on link "person_add Nova marcação" at bounding box center [64, 273] width 107 height 55
